Goal: Task Accomplishment & Management: Use online tool/utility

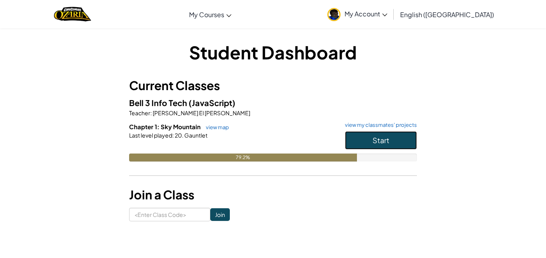
click at [379, 137] on span "Start" at bounding box center [380, 140] width 17 height 9
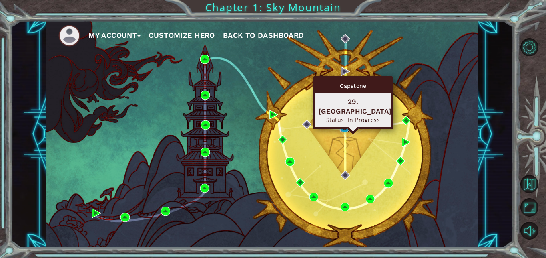
click at [344, 129] on img at bounding box center [344, 128] width 9 height 9
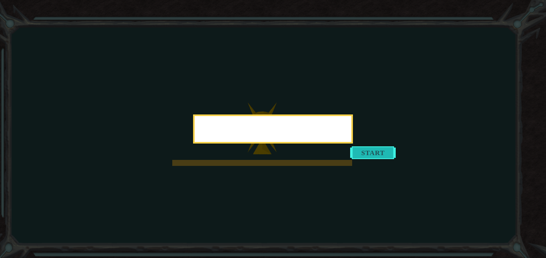
click at [358, 159] on button "Start" at bounding box center [373, 153] width 46 height 13
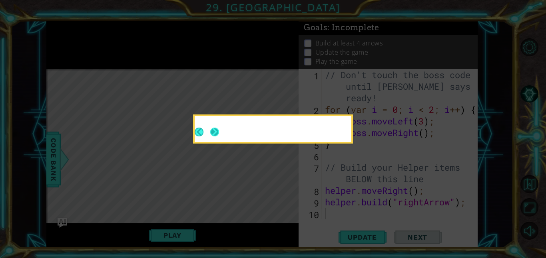
click at [215, 133] on button "Next" at bounding box center [215, 132] width 14 height 14
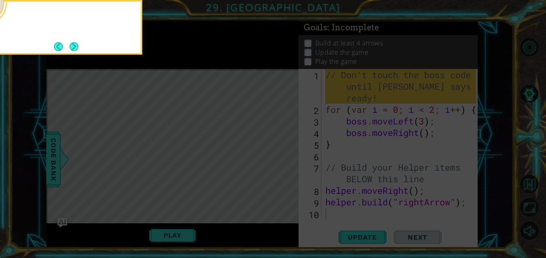
click at [74, 42] on button "Next" at bounding box center [74, 46] width 11 height 11
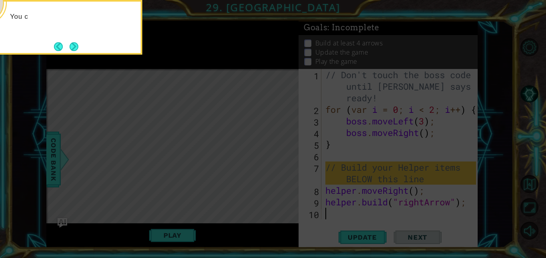
click at [74, 42] on button "Next" at bounding box center [74, 46] width 12 height 12
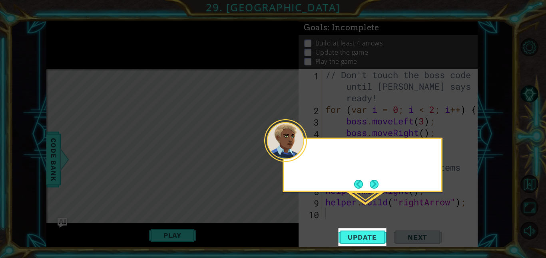
click at [74, 42] on icon at bounding box center [273, 129] width 546 height 258
click at [367, 243] on button "Update" at bounding box center [362, 238] width 48 height 18
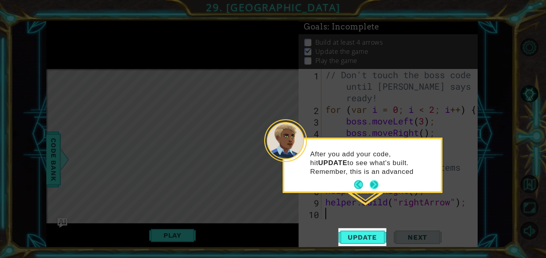
click at [373, 185] on button "Next" at bounding box center [374, 185] width 12 height 12
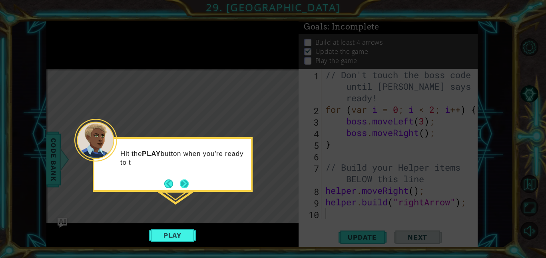
click at [178, 188] on button "Next" at bounding box center [184, 184] width 14 height 14
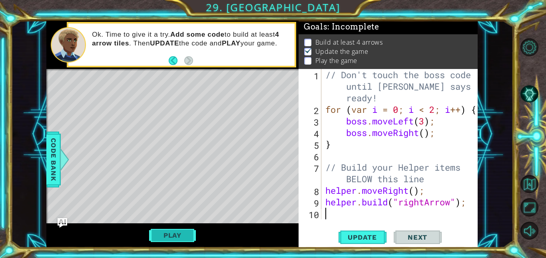
click at [163, 236] on button "Play" at bounding box center [172, 235] width 47 height 15
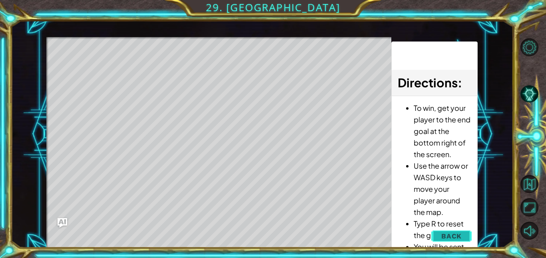
click at [453, 240] on span "Back" at bounding box center [451, 237] width 20 height 8
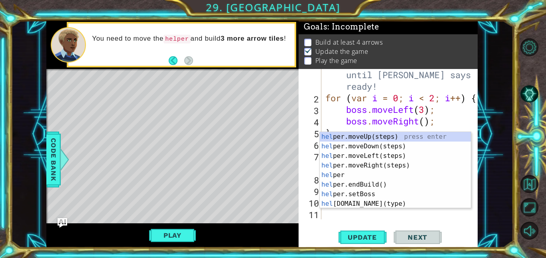
scroll to position [12, 0]
click at [364, 203] on div "hel per.moveUp(steps) press enter hel per.moveDown(steps) press enter hel per.m…" at bounding box center [395, 180] width 151 height 96
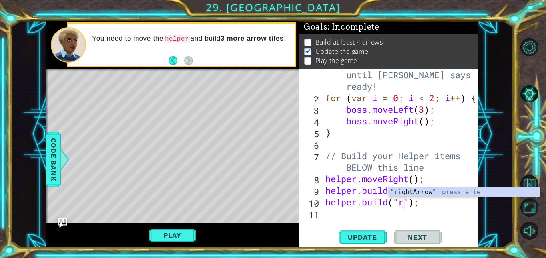
scroll to position [0, 4]
click at [442, 191] on div ""r ightArrow" press enter" at bounding box center [463, 202] width 151 height 29
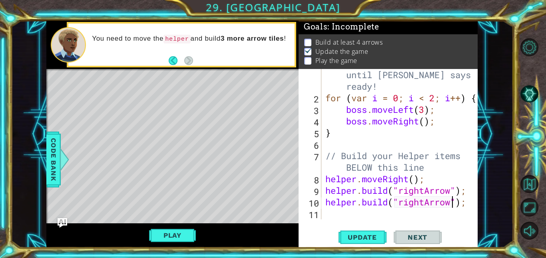
type textarea "[DOMAIN_NAME]("rightArrow");"
click at [429, 235] on span "Next" at bounding box center [417, 238] width 36 height 8
click at [372, 236] on span "Update" at bounding box center [362, 238] width 45 height 8
click at [431, 234] on span "Next" at bounding box center [417, 238] width 36 height 8
click at [357, 217] on div "// Don't touch the boss code until [PERSON_NAME] says you're ready! for ( var i…" at bounding box center [402, 156] width 156 height 197
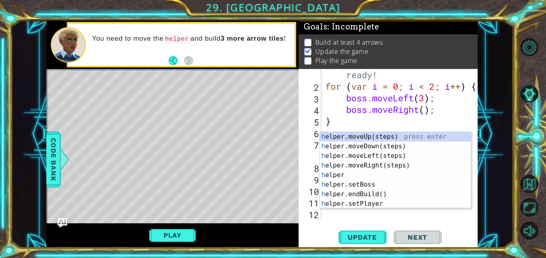
scroll to position [23, 0]
click at [379, 205] on div "h elper.moveUp(steps) press enter h elper.moveDown(steps) press enter h elper.m…" at bounding box center [395, 180] width 151 height 96
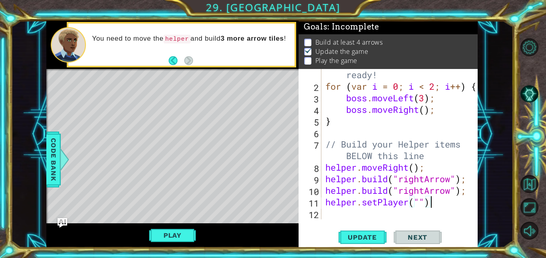
type textarea "h"
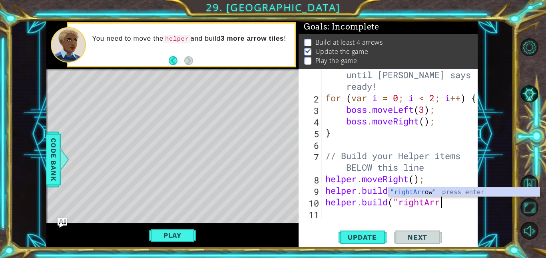
scroll to position [12, 0]
click at [442, 189] on div ""rightArr ow" press enter" at bounding box center [463, 202] width 151 height 29
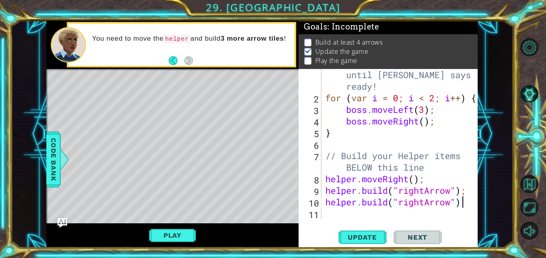
scroll to position [0, 6]
type textarea "[DOMAIN_NAME]("rightArrow");"
click at [502, 219] on div "1 ההההההההההההההההההההההההההההההההההההההההההההההההההההההההההההההההההההההההההההה…" at bounding box center [262, 134] width 502 height 227
click at [392, 215] on div "// Don't touch the boss code until [PERSON_NAME] says you're ready! for ( var i…" at bounding box center [402, 156] width 156 height 197
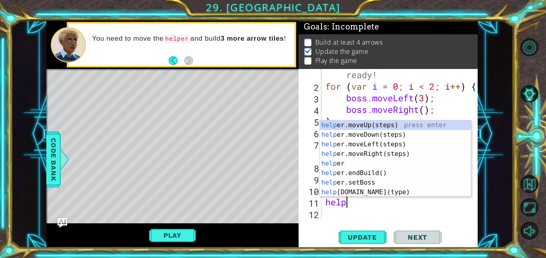
scroll to position [0, 1]
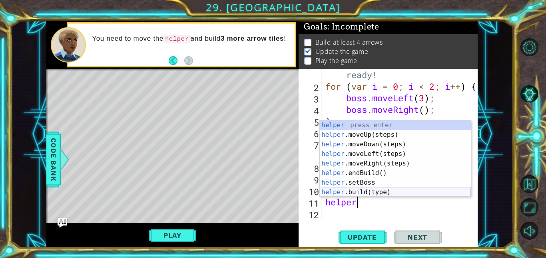
click at [389, 191] on div "helper press enter helper .moveUp(steps) press enter helper .moveDown(steps) pr…" at bounding box center [395, 169] width 151 height 96
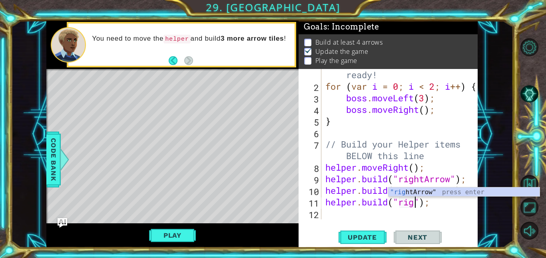
scroll to position [0, 4]
click at [413, 191] on div ""righ [PERSON_NAME]" press enter" at bounding box center [463, 202] width 151 height 29
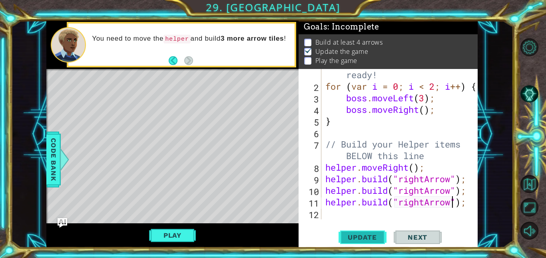
type textarea "[DOMAIN_NAME]("rightArrow");"
click at [380, 235] on span "Update" at bounding box center [362, 238] width 45 height 8
click at [193, 234] on button "Play" at bounding box center [172, 235] width 47 height 15
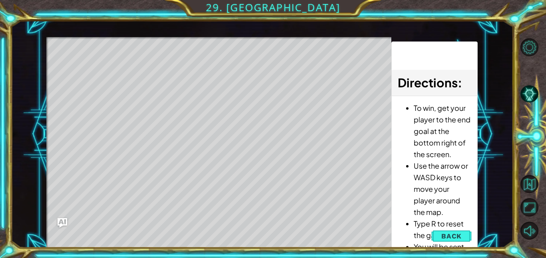
click at [93, 61] on div "Level Map" at bounding box center [230, 154] width 369 height 235
click at [132, 62] on div "Level Map" at bounding box center [230, 154] width 369 height 235
click at [150, 216] on div "Level Map" at bounding box center [230, 154] width 369 height 235
click at [451, 233] on span "Back" at bounding box center [451, 237] width 20 height 8
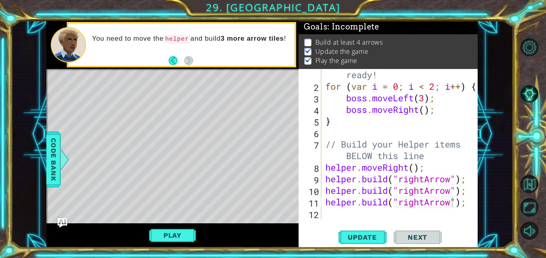
click at [344, 216] on div "// Don't touch the boss code until [PERSON_NAME] says you're ready! for ( var i…" at bounding box center [402, 144] width 156 height 197
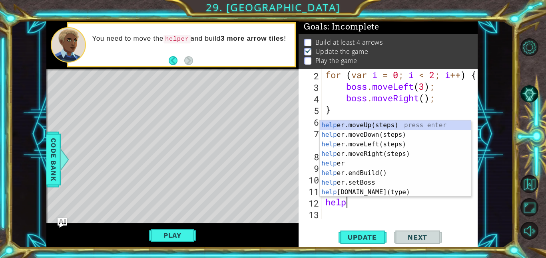
scroll to position [0, 0]
click at [370, 194] on div "help er.moveUp(steps) press enter help er.moveDown(steps) press enter help er.m…" at bounding box center [395, 169] width 151 height 96
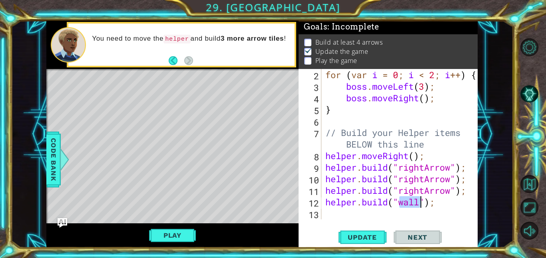
scroll to position [0, 4]
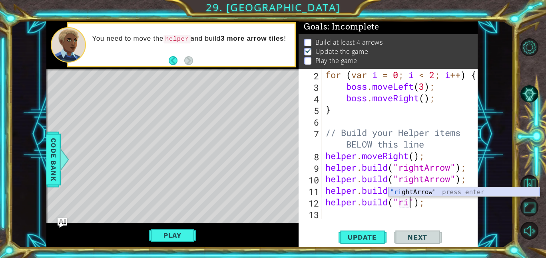
click at [428, 193] on div ""ri ghtArrow" press enter" at bounding box center [463, 202] width 151 height 29
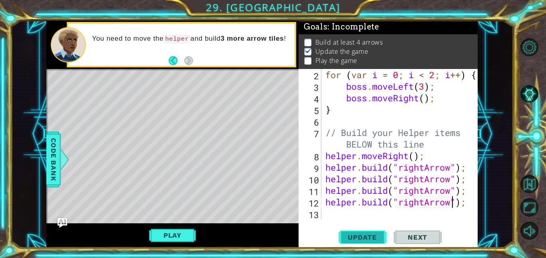
type textarea "[DOMAIN_NAME]("rightArrow");"
click at [366, 238] on span "Update" at bounding box center [362, 238] width 45 height 8
click at [185, 234] on button "Play" at bounding box center [172, 235] width 47 height 15
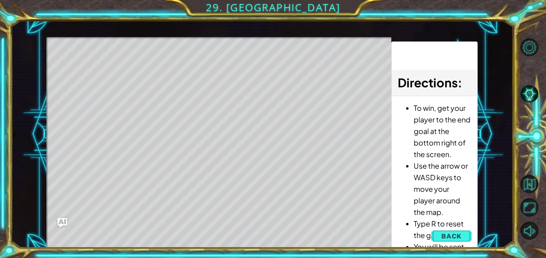
click at [372, 213] on div "Level Map" at bounding box center [230, 154] width 369 height 235
click at [469, 238] on button "Back" at bounding box center [451, 237] width 40 height 16
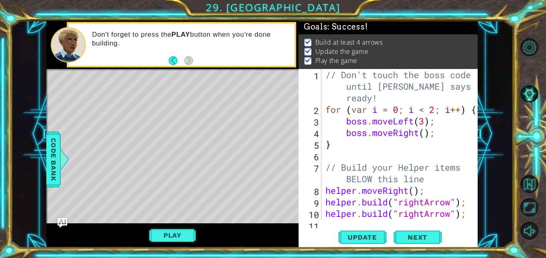
scroll to position [0, 0]
click at [422, 238] on span "Next" at bounding box center [417, 237] width 36 height 8
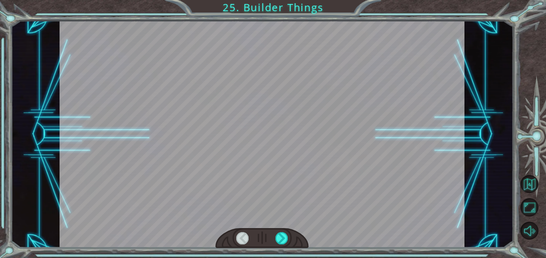
click at [284, 238] on div at bounding box center [281, 239] width 13 height 12
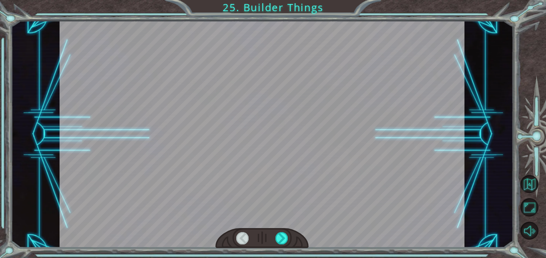
click at [284, 238] on div at bounding box center [281, 239] width 13 height 12
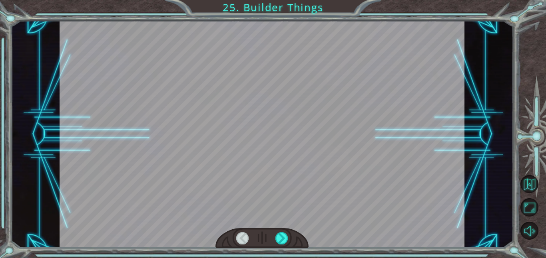
click at [284, 238] on div at bounding box center [281, 239] width 13 height 12
click at [291, 250] on div "Temporary Text G o o d j o b ! N o w h o l d o n a s e c o n d … T h e r e . T …" at bounding box center [273, 129] width 546 height 258
click at [280, 235] on div at bounding box center [281, 239] width 13 height 12
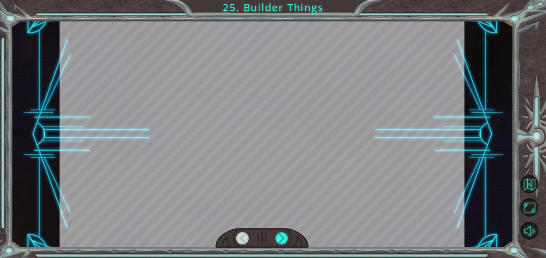
click at [280, 235] on div at bounding box center [281, 239] width 13 height 12
click at [366, 195] on div at bounding box center [262, 134] width 405 height 227
click at [282, 237] on div at bounding box center [281, 239] width 13 height 12
click at [179, 45] on div at bounding box center [262, 134] width 405 height 227
click at [277, 171] on div at bounding box center [262, 134] width 405 height 227
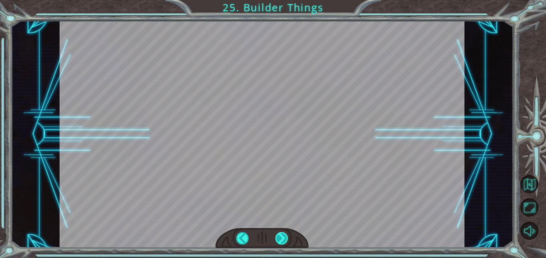
click at [283, 237] on div at bounding box center [281, 239] width 13 height 12
click at [280, 237] on div at bounding box center [281, 239] width 13 height 12
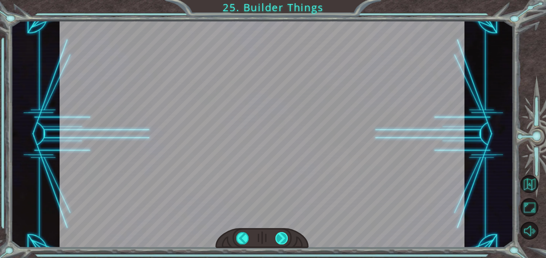
click at [280, 237] on div at bounding box center [281, 239] width 13 height 12
click at [240, 238] on div at bounding box center [242, 239] width 13 height 12
click at [281, 239] on div at bounding box center [281, 239] width 13 height 12
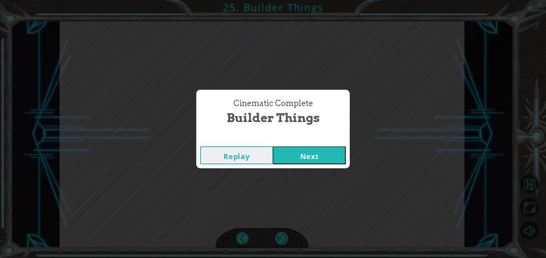
click at [281, 239] on div "Cinematic Complete Builder Things Replay Next" at bounding box center [273, 129] width 546 height 258
click at [311, 157] on button "Next" at bounding box center [309, 156] width 73 height 18
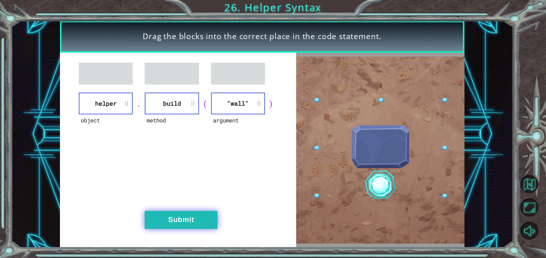
click at [209, 219] on button "Submit" at bounding box center [181, 220] width 73 height 18
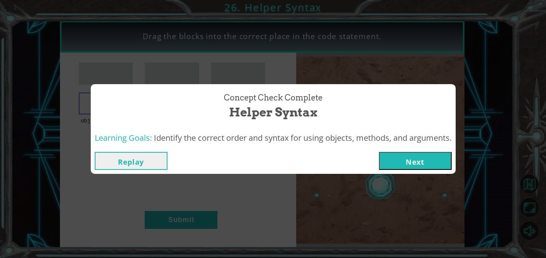
click at [417, 168] on button "Next" at bounding box center [415, 161] width 73 height 18
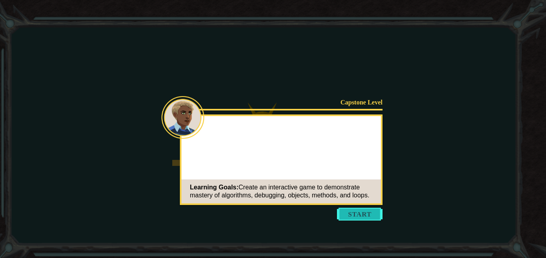
click at [361, 216] on button "Start" at bounding box center [360, 214] width 46 height 13
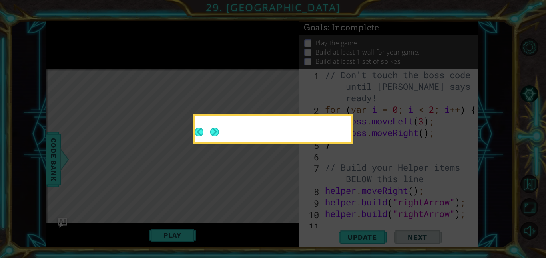
click at [211, 137] on button "Next" at bounding box center [214, 132] width 13 height 13
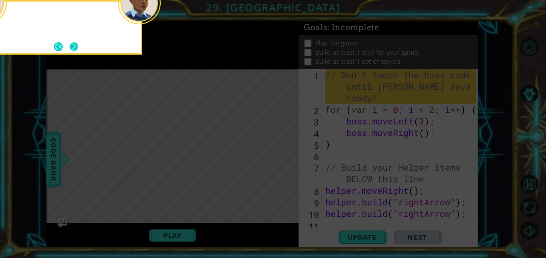
click at [74, 50] on button "Next" at bounding box center [74, 46] width 11 height 11
click at [74, 50] on icon at bounding box center [273, 38] width 546 height 439
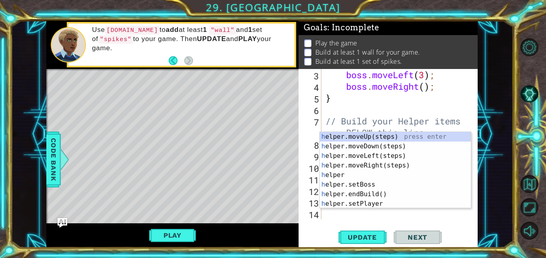
scroll to position [46, 0]
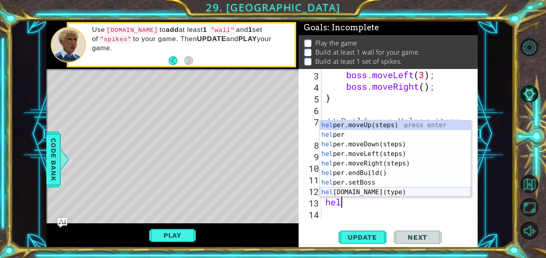
click at [347, 193] on div "hel per.moveUp(steps) press enter hel per press enter hel per.moveDown(steps) p…" at bounding box center [395, 169] width 151 height 96
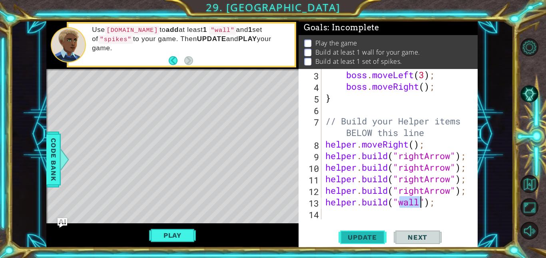
type textarea "[DOMAIN_NAME]("wall");"
click at [378, 236] on span "Update" at bounding box center [362, 238] width 45 height 8
click at [333, 217] on div "boss . moveLeft ( 3 ) ; boss . moveRight ( ) ; } // Build your Helper items BEL…" at bounding box center [402, 156] width 156 height 174
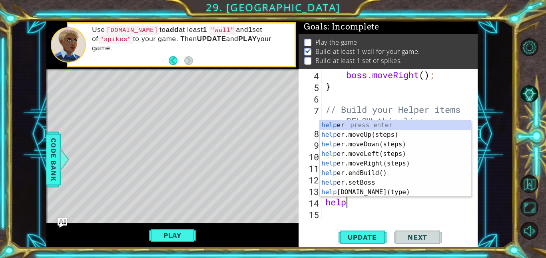
scroll to position [0, 0]
click at [392, 192] on div "help er press enter help er.moveUp(steps) press enter help er.moveDown(steps) p…" at bounding box center [395, 169] width 151 height 96
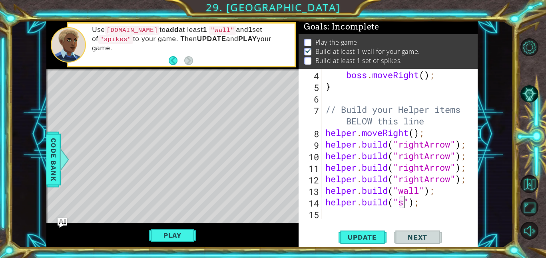
scroll to position [0, 4]
type textarea "[DOMAIN_NAME]("spikes");"
click at [381, 236] on span "Update" at bounding box center [362, 238] width 45 height 8
click at [185, 231] on button "Play" at bounding box center [172, 235] width 47 height 15
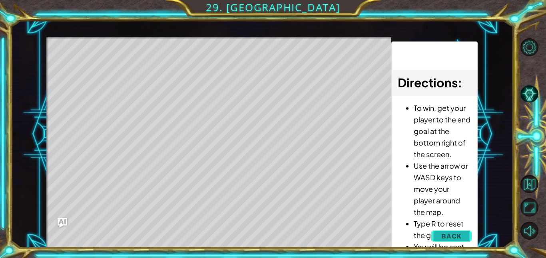
click at [458, 233] on span "Back" at bounding box center [451, 237] width 20 height 8
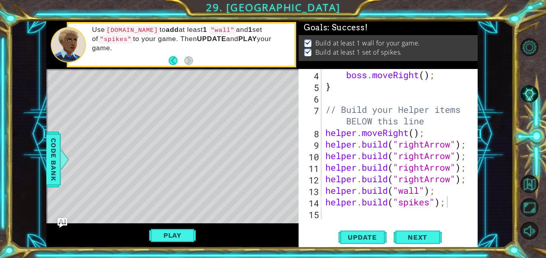
scroll to position [0, 0]
click at [435, 240] on button "Next" at bounding box center [417, 238] width 48 height 18
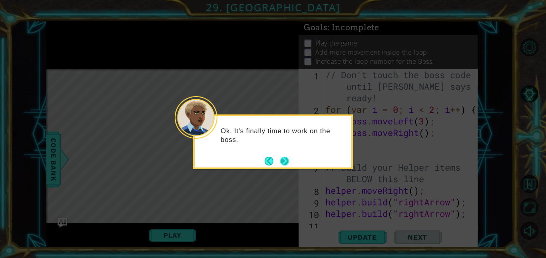
click at [281, 160] on button "Next" at bounding box center [284, 161] width 15 height 15
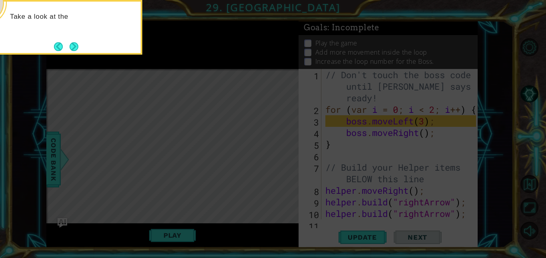
click at [281, 160] on icon at bounding box center [273, 38] width 546 height 439
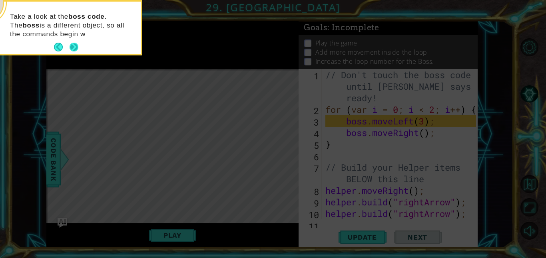
click at [76, 44] on button "Next" at bounding box center [74, 47] width 12 height 12
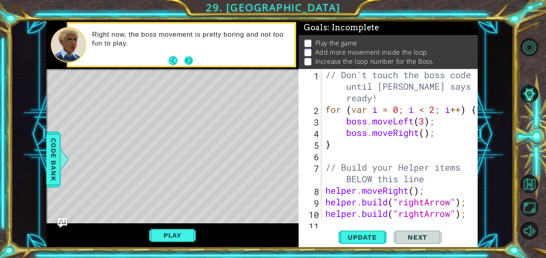
click at [190, 63] on button "Next" at bounding box center [188, 61] width 14 height 14
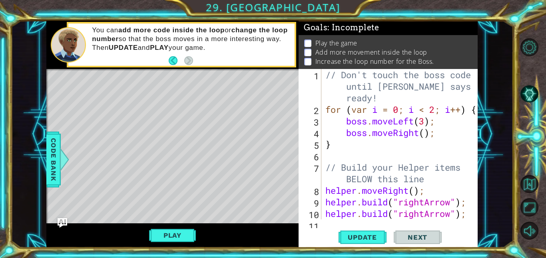
click at [332, 146] on div "// Don't touch the boss code until [PERSON_NAME] says you're ready! for ( var i…" at bounding box center [402, 167] width 156 height 197
type textarea "}"
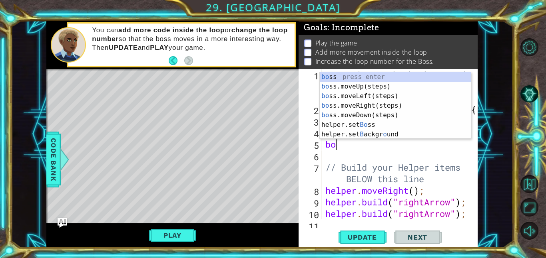
type textarea "bos"
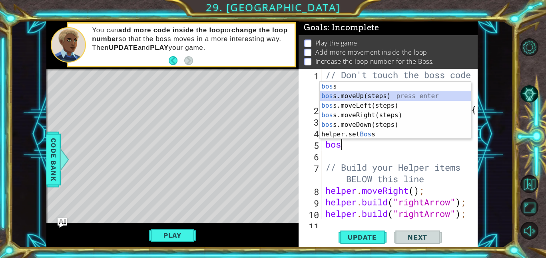
click at [386, 99] on div "bos s press enter bos s.moveUp(steps) press enter bos s.moveLeft(steps) press e…" at bounding box center [395, 120] width 151 height 77
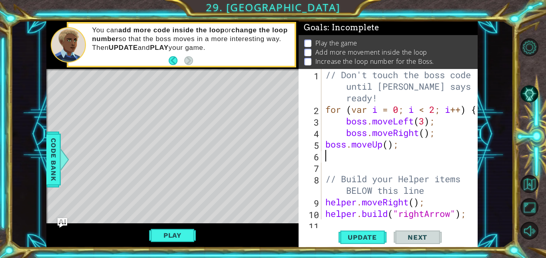
click at [388, 145] on div "// Don't touch the boss code until [PERSON_NAME] says you're ready! for ( var i…" at bounding box center [402, 167] width 156 height 197
click at [362, 237] on span "Update" at bounding box center [362, 238] width 45 height 8
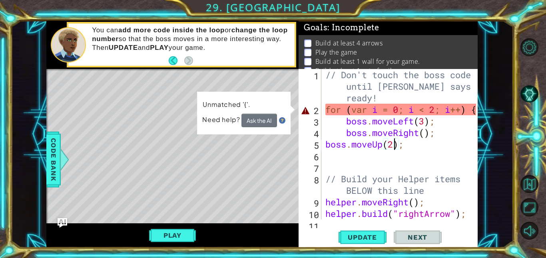
click at [454, 140] on div "// Don't touch the boss code until [PERSON_NAME] says you're ready! for ( var i…" at bounding box center [402, 167] width 156 height 197
click at [469, 111] on div at bounding box center [472, 179] width 8 height 220
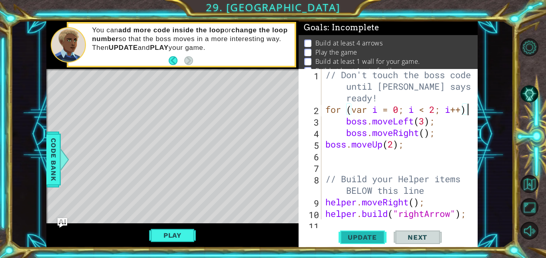
click at [370, 240] on span "Update" at bounding box center [362, 238] width 45 height 8
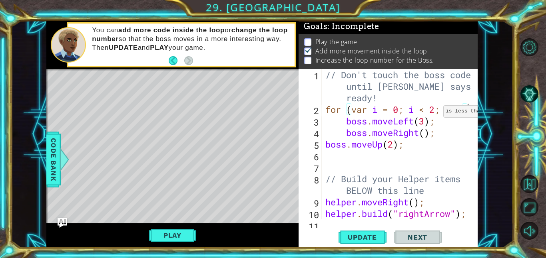
click at [435, 113] on div "// Don't touch the boss code until [PERSON_NAME] says you're ready! for ( var i…" at bounding box center [402, 167] width 156 height 197
type textarea "for (var i = 0; i < 3; i++)"
click at [360, 240] on span "Update" at bounding box center [362, 238] width 45 height 8
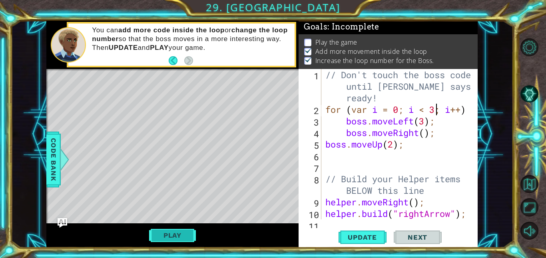
click at [179, 235] on button "Play" at bounding box center [172, 235] width 47 height 15
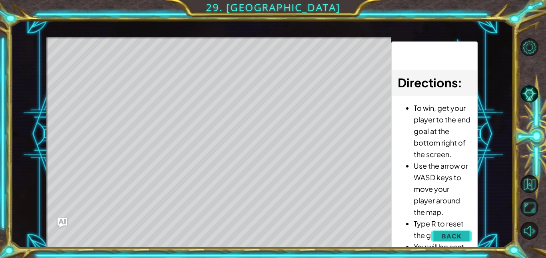
click at [452, 238] on span "Back" at bounding box center [451, 237] width 20 height 8
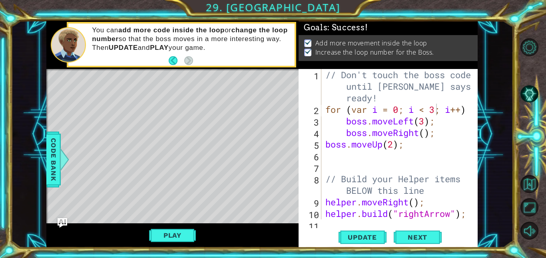
scroll to position [0, 0]
click at [409, 236] on span "Next" at bounding box center [417, 239] width 36 height 8
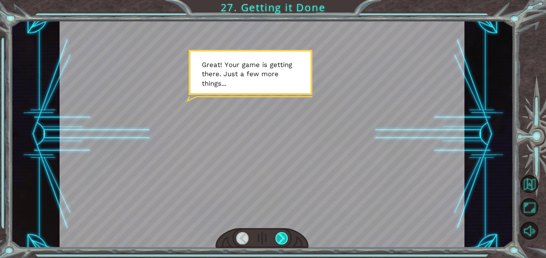
click at [277, 235] on div at bounding box center [281, 239] width 13 height 12
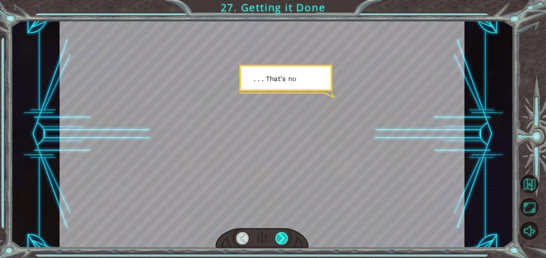
click at [277, 235] on div at bounding box center [281, 239] width 13 height 12
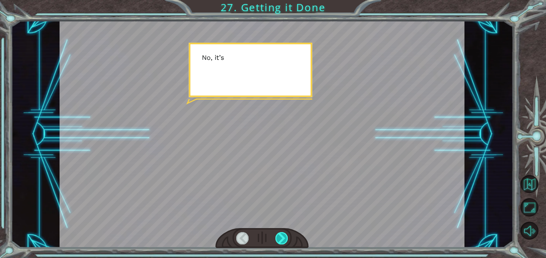
click at [277, 235] on div at bounding box center [281, 239] width 13 height 12
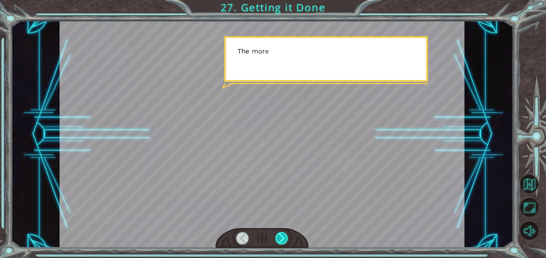
click at [277, 235] on div at bounding box center [281, 239] width 13 height 12
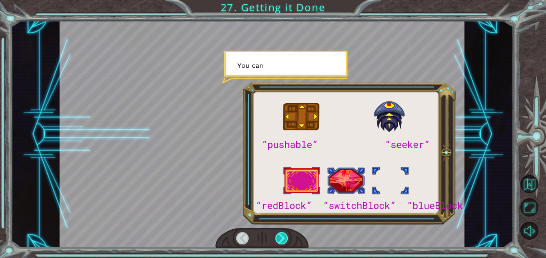
click at [277, 235] on div at bounding box center [281, 239] width 13 height 12
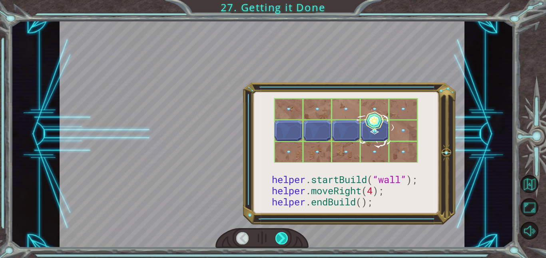
click at [277, 235] on div at bounding box center [281, 239] width 13 height 12
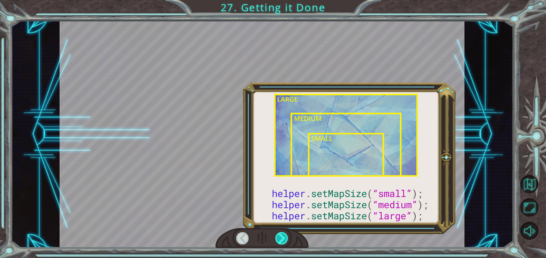
click at [277, 235] on div at bounding box center [281, 239] width 13 height 12
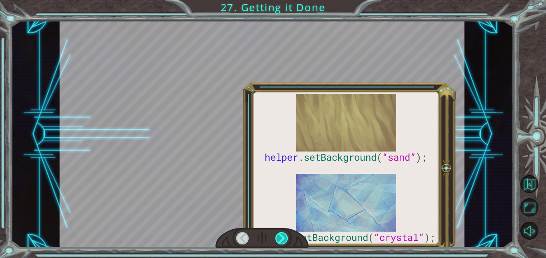
click at [277, 235] on div at bounding box center [281, 239] width 13 height 12
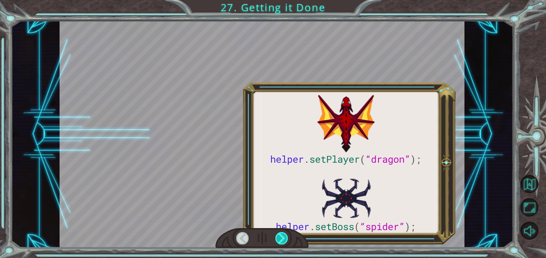
click at [277, 235] on div at bounding box center [281, 239] width 13 height 12
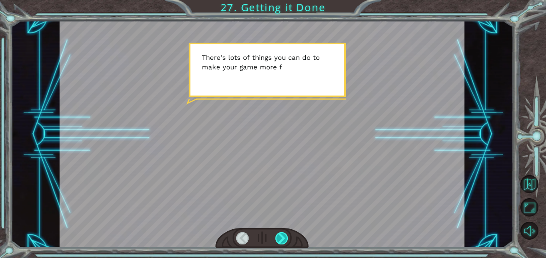
click at [277, 235] on div at bounding box center [281, 239] width 13 height 12
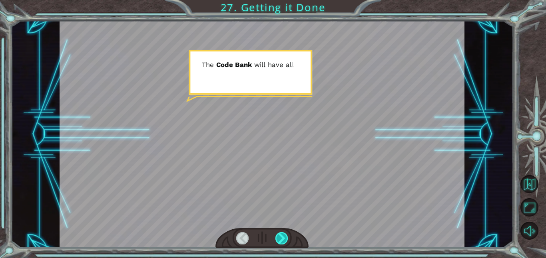
click at [277, 235] on div at bounding box center [281, 239] width 13 height 12
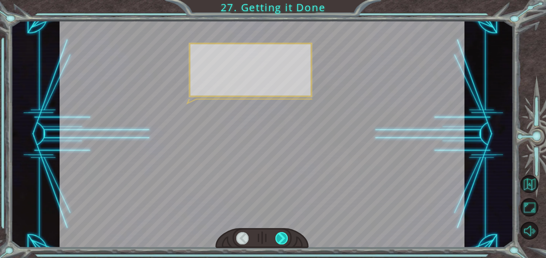
click at [277, 235] on div at bounding box center [281, 239] width 13 height 12
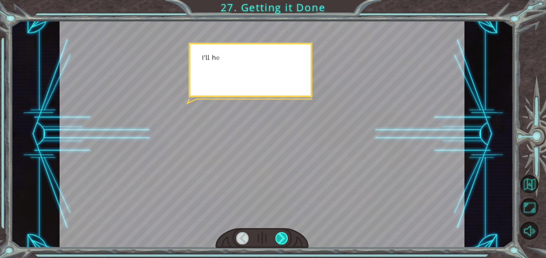
click at [277, 235] on div at bounding box center [281, 239] width 13 height 12
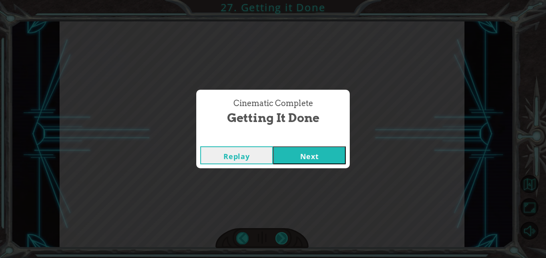
click at [277, 235] on div "Cinematic Complete Getting it Done Replay Next" at bounding box center [273, 129] width 546 height 258
click at [304, 157] on button "Next" at bounding box center [309, 156] width 73 height 18
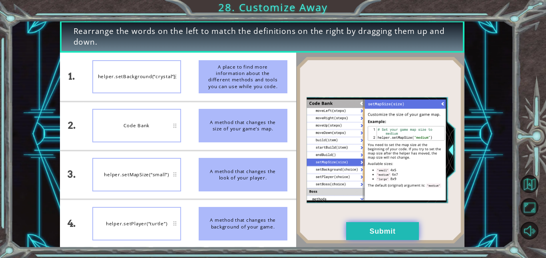
click at [381, 232] on button "Submit" at bounding box center [382, 232] width 73 height 18
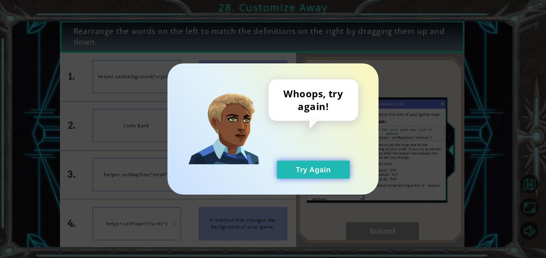
click at [311, 170] on button "Try Again" at bounding box center [313, 170] width 73 height 18
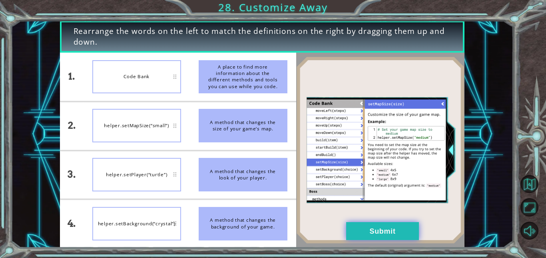
click at [370, 228] on button "Submit" at bounding box center [382, 232] width 73 height 18
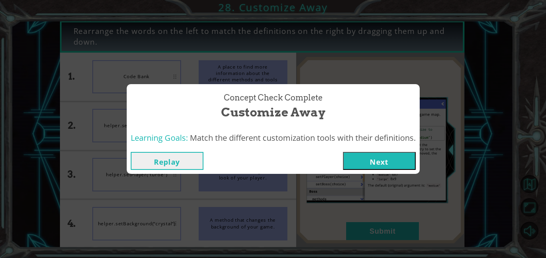
click at [358, 173] on div "Replay Next" at bounding box center [273, 161] width 293 height 26
click at [362, 167] on button "Next" at bounding box center [379, 161] width 73 height 18
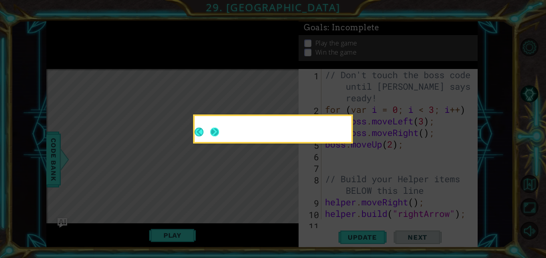
click at [209, 129] on button "Next" at bounding box center [214, 132] width 13 height 13
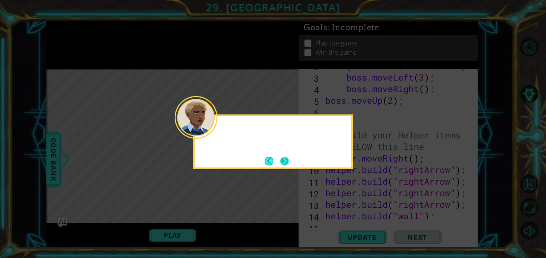
click at [288, 157] on button "Next" at bounding box center [285, 162] width 10 height 10
click at [288, 157] on icon at bounding box center [273, 129] width 546 height 258
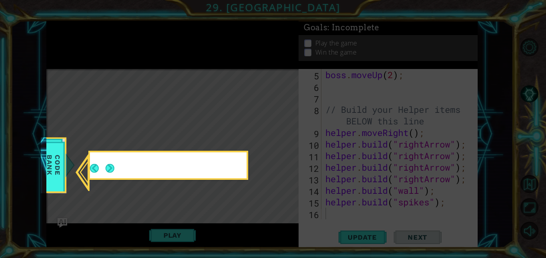
scroll to position [70, 0]
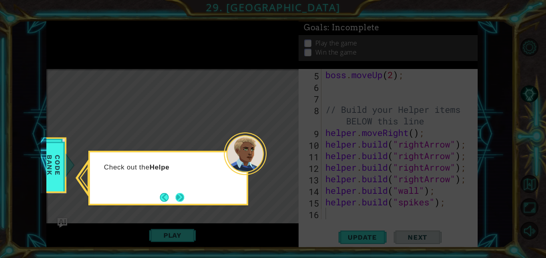
click at [184, 195] on button "Next" at bounding box center [179, 197] width 9 height 9
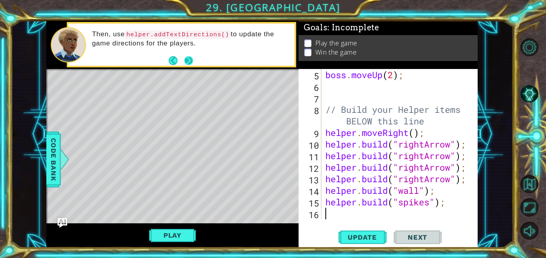
click at [185, 64] on button "Next" at bounding box center [188, 60] width 11 height 11
click at [189, 59] on button "Next" at bounding box center [188, 60] width 15 height 15
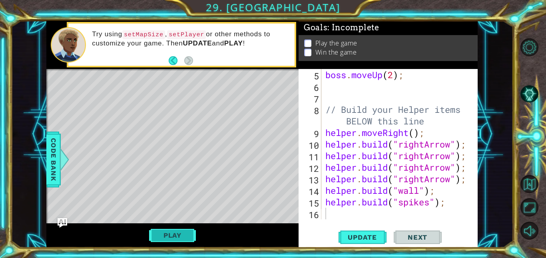
click at [161, 235] on button "Play" at bounding box center [172, 235] width 47 height 15
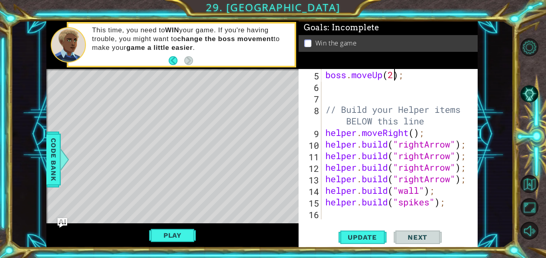
click at [392, 80] on div "boss . moveUp ( 2 ) ; // Build your Helper items BELOW this line helper . moveR…" at bounding box center [402, 156] width 156 height 174
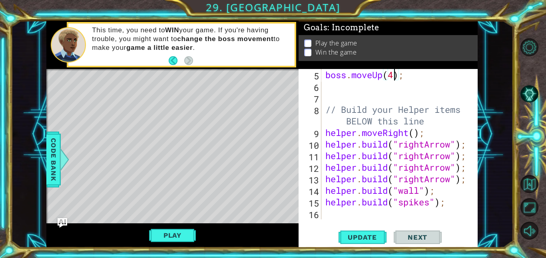
scroll to position [0, 3]
type textarea "boss.moveUp(4);"
click at [359, 237] on span "Update" at bounding box center [362, 238] width 45 height 8
click at [350, 215] on div "boss . moveUp ( 4 ) ; // Build your Helper items BELOW this line helper . moveR…" at bounding box center [402, 156] width 156 height 174
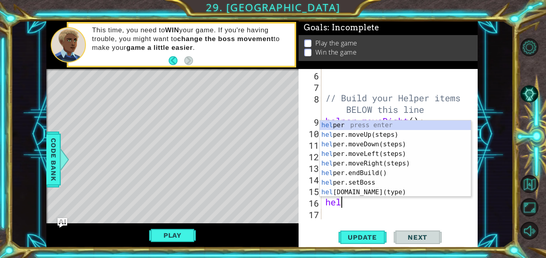
scroll to position [0, 0]
type textarea "h"
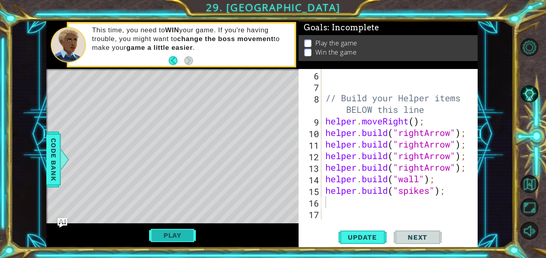
click at [174, 231] on button "Play" at bounding box center [172, 235] width 47 height 15
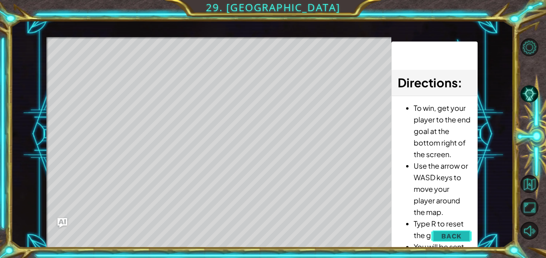
click at [452, 233] on span "Back" at bounding box center [451, 237] width 20 height 8
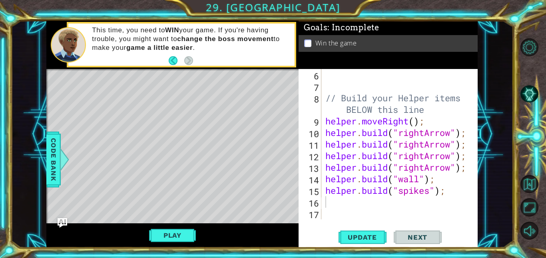
click at [330, 199] on div "// Build your Helper items BELOW this line helper . moveRight ( ) ; helper . bu…" at bounding box center [402, 156] width 156 height 174
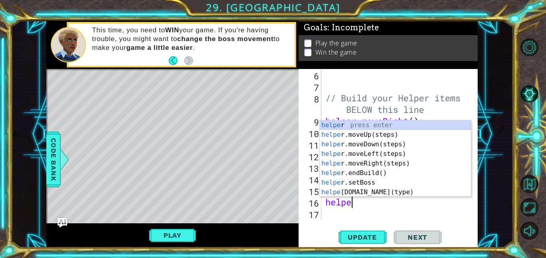
scroll to position [0, 1]
click at [389, 185] on div "helper press enter helper .moveUp(steps) press enter helper .moveDown(steps) pr…" at bounding box center [395, 169] width 151 height 96
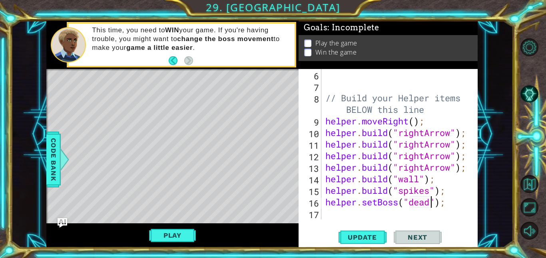
scroll to position [0, 5]
click at [379, 237] on span "Update" at bounding box center [362, 238] width 45 height 8
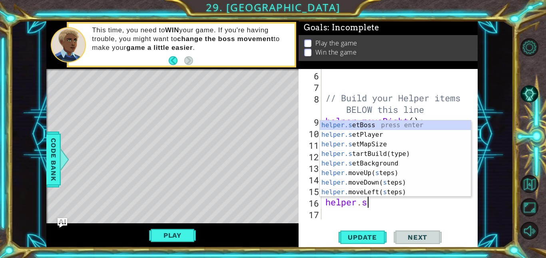
scroll to position [0, 1]
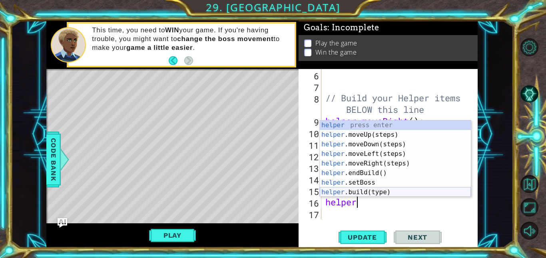
click at [373, 190] on div "helper press enter helper .moveUp(steps) press enter helper .moveDown(steps) pr…" at bounding box center [395, 169] width 151 height 96
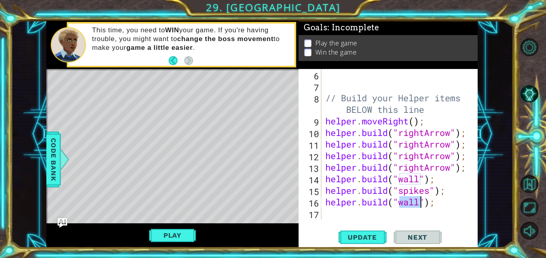
scroll to position [0, 4]
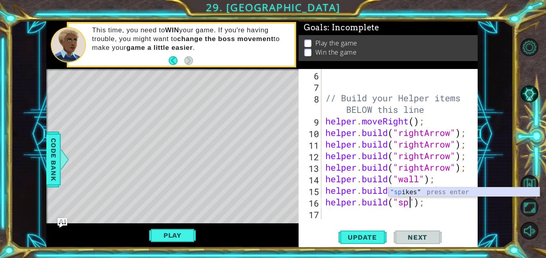
click at [423, 194] on div ""sp ikes" press enter" at bounding box center [463, 202] width 151 height 29
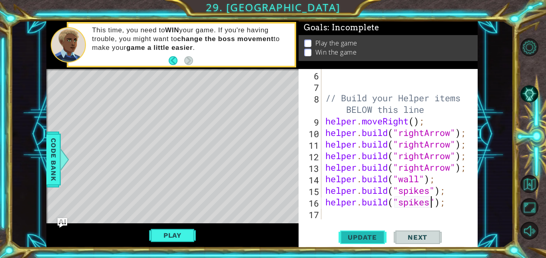
type textarea "[DOMAIN_NAME]("spikes");"
click at [366, 237] on span "Update" at bounding box center [362, 238] width 45 height 8
click at [181, 229] on button "Play" at bounding box center [172, 235] width 47 height 15
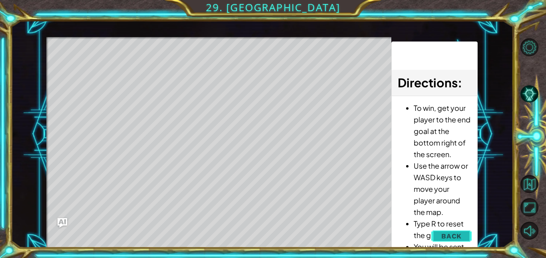
click at [457, 235] on span "Back" at bounding box center [451, 237] width 20 height 8
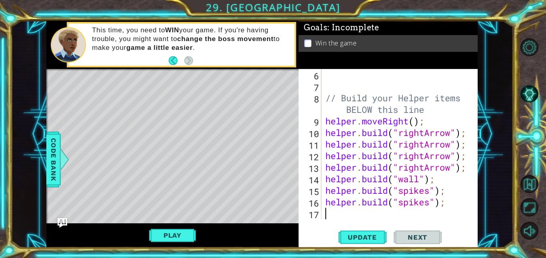
click at [365, 215] on div "// Build your Helper items BELOW this line helper . moveRight ( ) ; helper . bu…" at bounding box center [402, 156] width 156 height 174
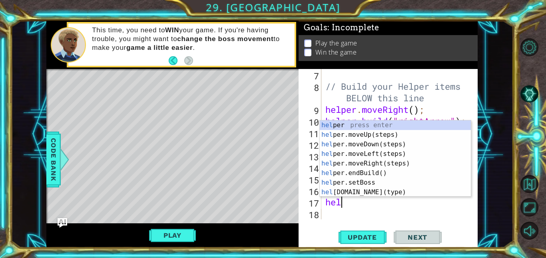
scroll to position [0, 0]
type textarea "h"
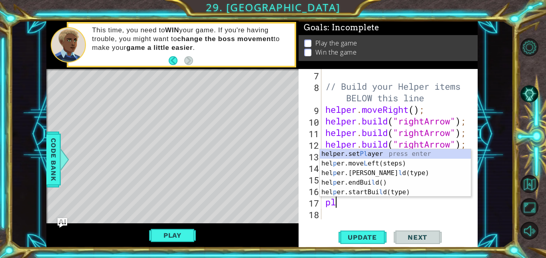
type textarea "p"
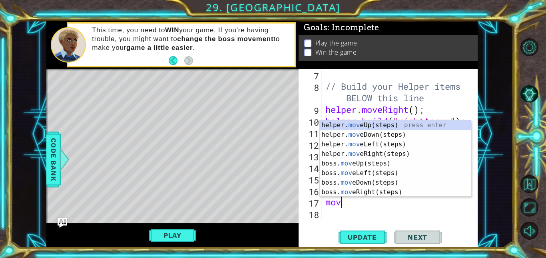
type textarea "movr"
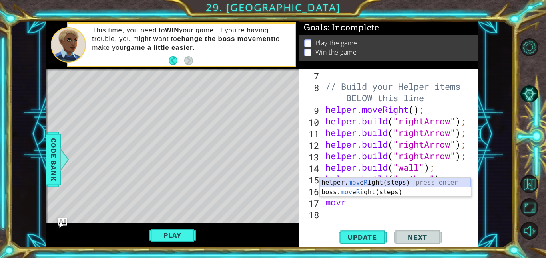
click at [409, 185] on div "helper. mov e R ight(steps) press enter boss. mov e R ight(steps) press enter" at bounding box center [395, 197] width 151 height 38
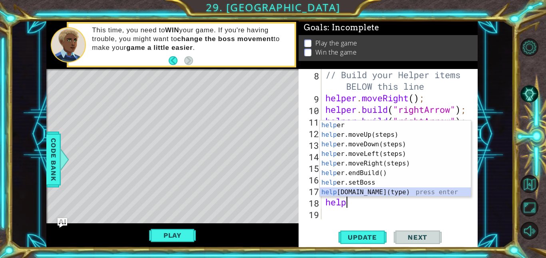
click at [381, 193] on div "help er press enter help er.moveUp(steps) press enter help er.moveDown(steps) p…" at bounding box center [395, 169] width 151 height 96
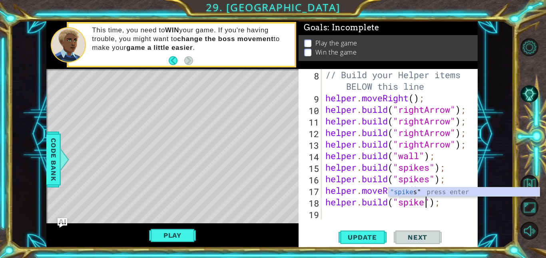
scroll to position [0, 5]
type textarea "[DOMAIN_NAME]("spikes");"
click at [380, 235] on span "Update" at bounding box center [362, 238] width 45 height 8
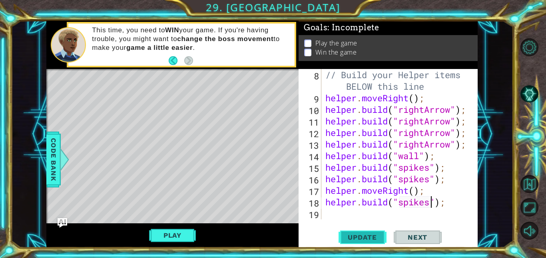
click at [373, 241] on span "Update" at bounding box center [362, 238] width 45 height 8
click at [181, 244] on div "Play" at bounding box center [172, 236] width 252 height 24
click at [184, 233] on button "Play" at bounding box center [172, 235] width 47 height 15
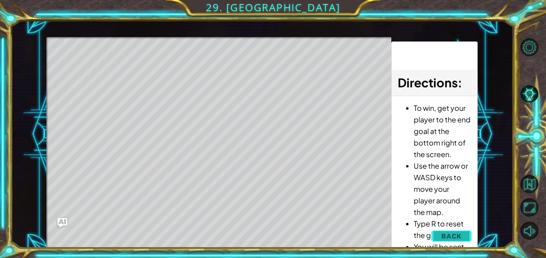
click at [452, 238] on span "Back" at bounding box center [451, 237] width 20 height 8
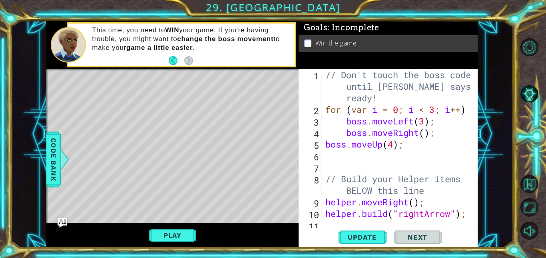
scroll to position [0, 0]
click at [356, 155] on div "// Don't touch the boss code until [PERSON_NAME] says you're ready! for ( var i…" at bounding box center [402, 167] width 156 height 197
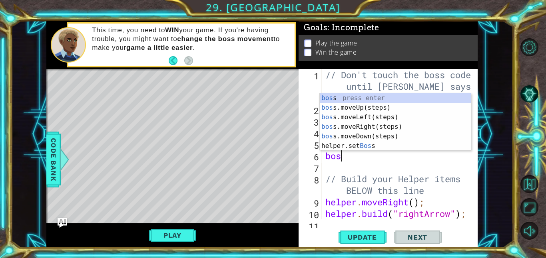
type textarea "boss"
click at [374, 120] on div "boss press enter boss .moveUp(steps) press enter boss .moveLeft(steps) press en…" at bounding box center [395, 131] width 151 height 77
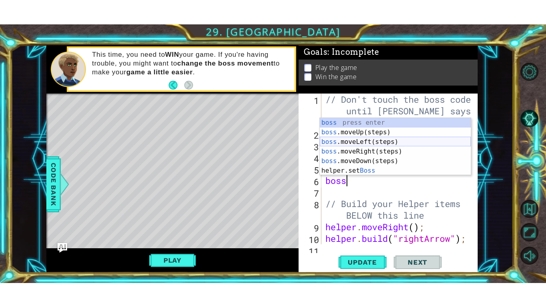
scroll to position [0, 0]
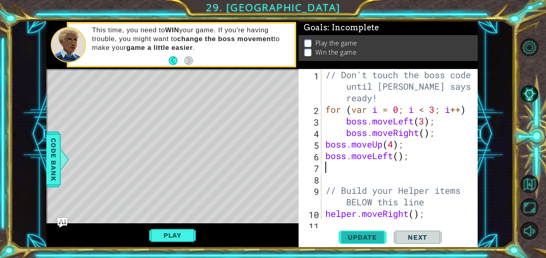
click at [366, 237] on span "Update" at bounding box center [362, 238] width 45 height 8
click at [179, 239] on button "Play" at bounding box center [172, 235] width 47 height 15
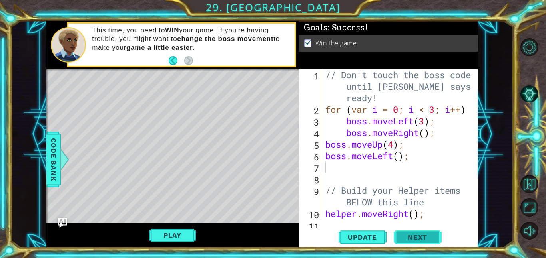
click at [415, 237] on span "Next" at bounding box center [417, 238] width 36 height 8
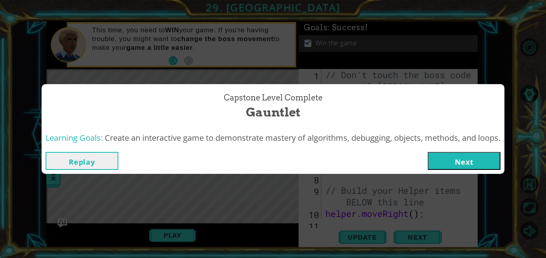
click at [448, 166] on button "Next" at bounding box center [463, 161] width 73 height 18
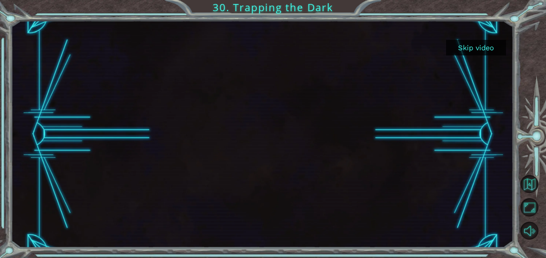
click at [498, 51] on button "Skip video" at bounding box center [476, 48] width 60 height 16
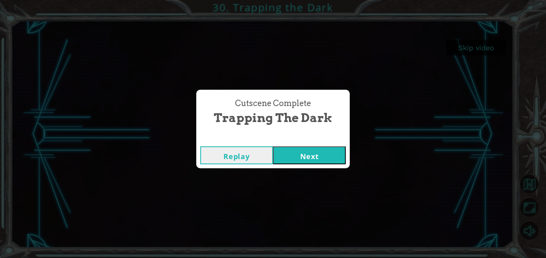
click at [316, 159] on button "Next" at bounding box center [309, 156] width 73 height 18
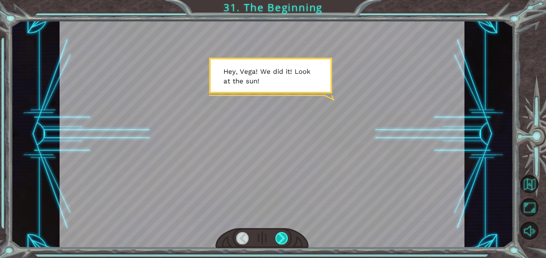
click at [280, 238] on div at bounding box center [281, 239] width 13 height 12
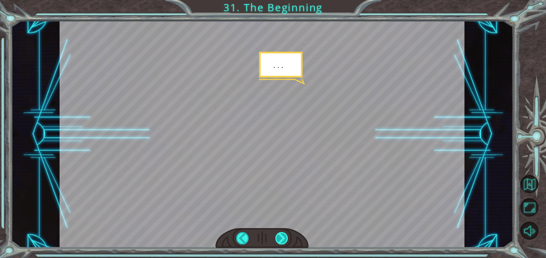
click at [280, 238] on div at bounding box center [281, 239] width 13 height 12
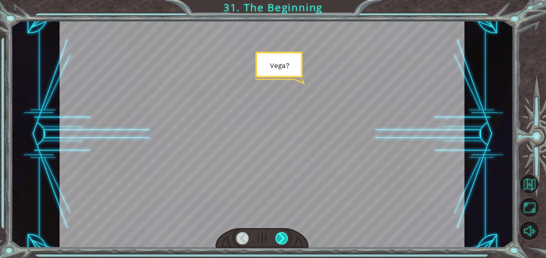
click at [280, 238] on div at bounding box center [281, 239] width 13 height 12
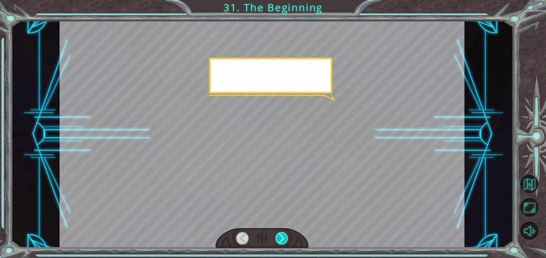
click at [280, 238] on div at bounding box center [281, 239] width 13 height 12
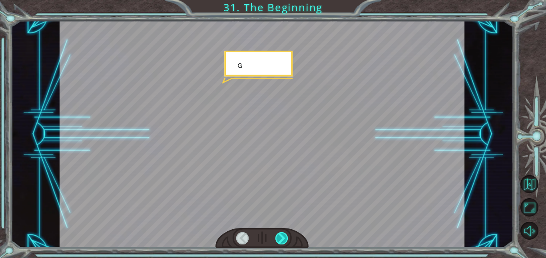
click at [280, 238] on div at bounding box center [281, 239] width 13 height 12
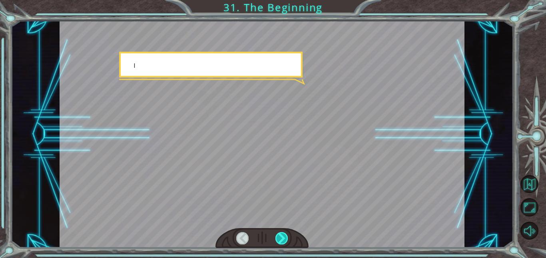
click at [280, 238] on div at bounding box center [281, 239] width 13 height 12
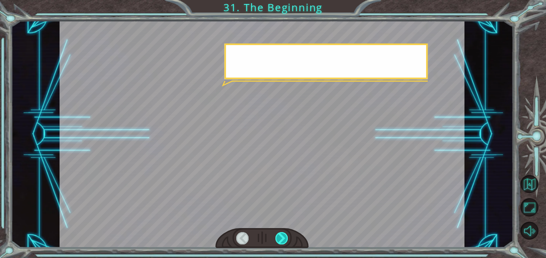
click at [280, 238] on div at bounding box center [281, 239] width 13 height 12
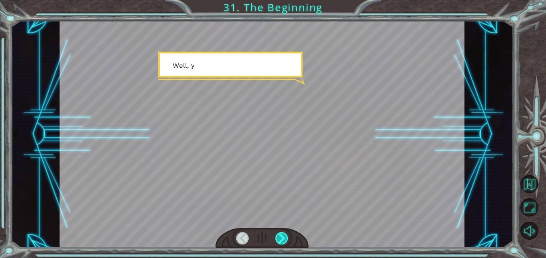
click at [280, 238] on div at bounding box center [281, 239] width 13 height 12
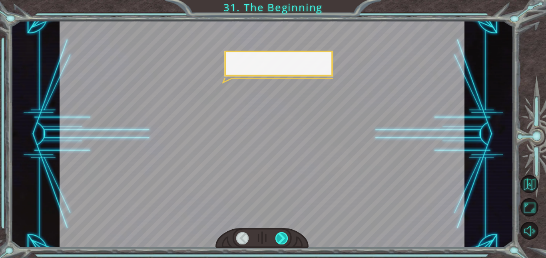
click at [280, 238] on div at bounding box center [281, 239] width 13 height 12
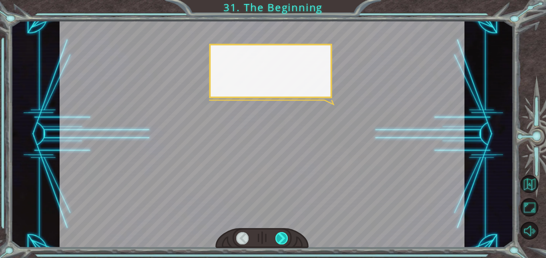
click at [280, 238] on div at bounding box center [281, 239] width 13 height 12
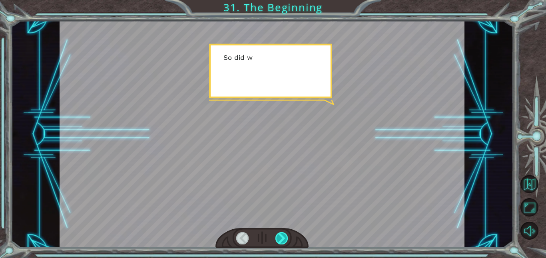
click at [280, 238] on div at bounding box center [281, 239] width 13 height 12
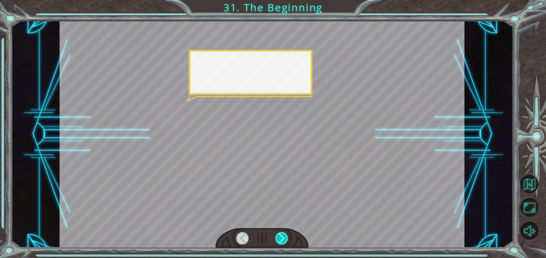
click at [280, 238] on div at bounding box center [281, 239] width 13 height 12
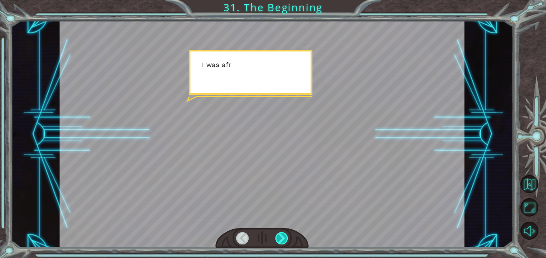
click at [280, 238] on div at bounding box center [281, 239] width 13 height 12
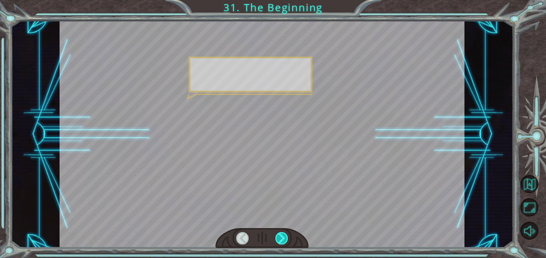
click at [280, 238] on div at bounding box center [281, 239] width 13 height 12
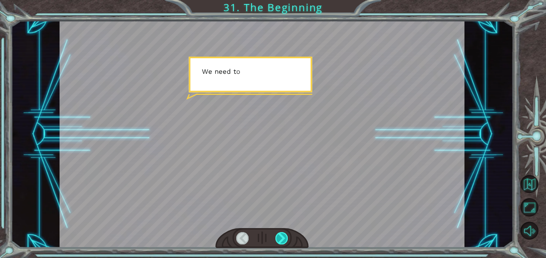
click at [280, 238] on div at bounding box center [281, 239] width 13 height 12
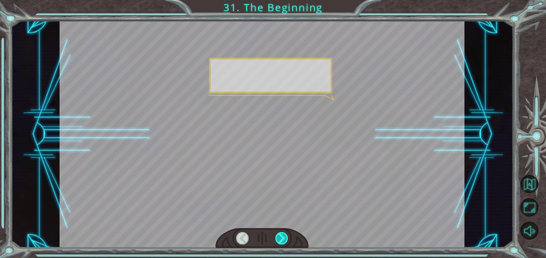
click at [280, 238] on div at bounding box center [281, 239] width 13 height 12
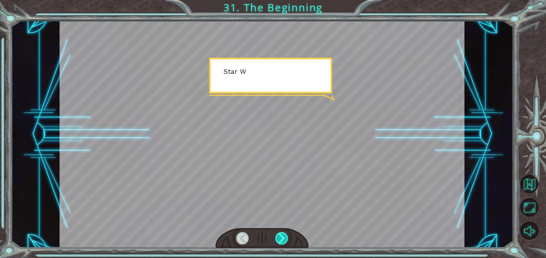
click at [280, 238] on div at bounding box center [281, 239] width 13 height 12
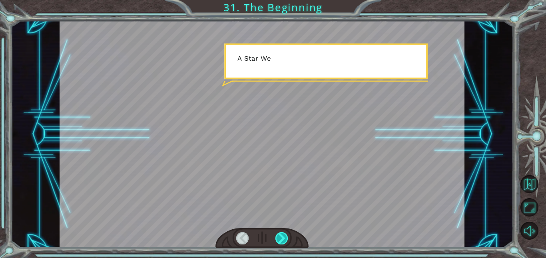
click at [280, 238] on div at bounding box center [281, 239] width 13 height 12
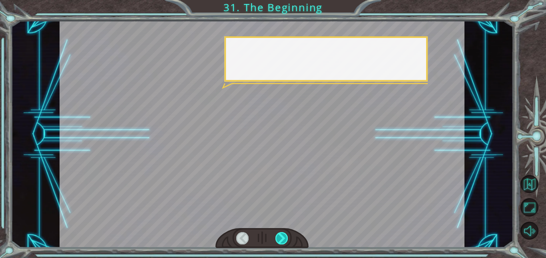
click at [280, 238] on div at bounding box center [281, 239] width 13 height 12
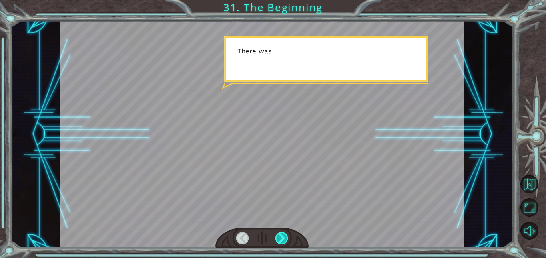
click at [280, 238] on div at bounding box center [281, 239] width 13 height 12
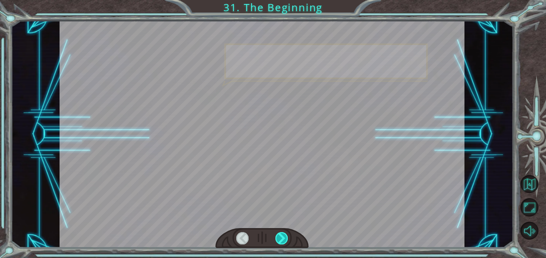
click at [280, 238] on div at bounding box center [281, 239] width 13 height 12
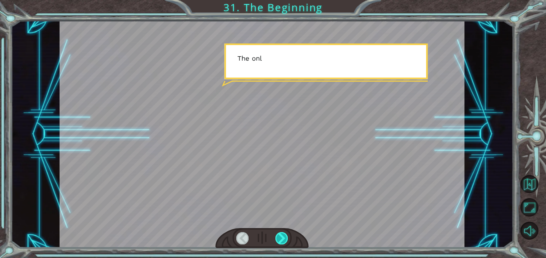
click at [280, 238] on div at bounding box center [281, 239] width 13 height 12
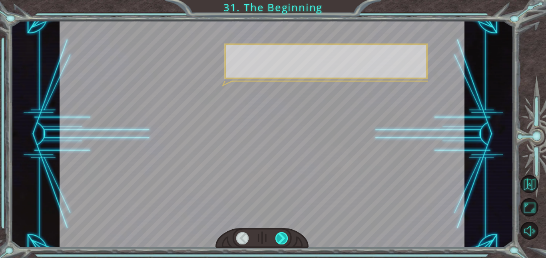
click at [280, 238] on div at bounding box center [281, 239] width 13 height 12
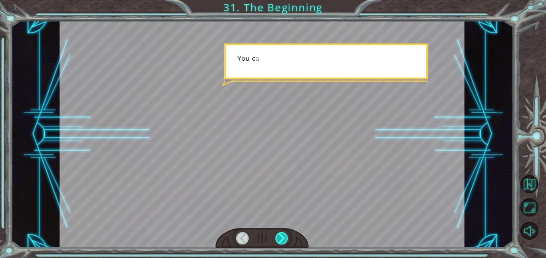
click at [280, 238] on div at bounding box center [281, 239] width 13 height 12
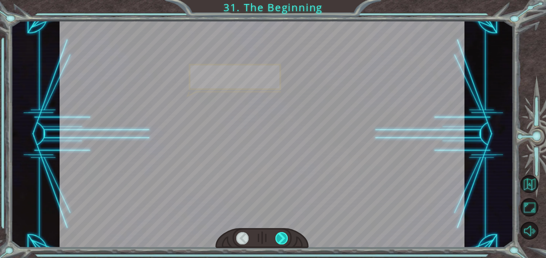
click at [280, 238] on div at bounding box center [281, 239] width 13 height 12
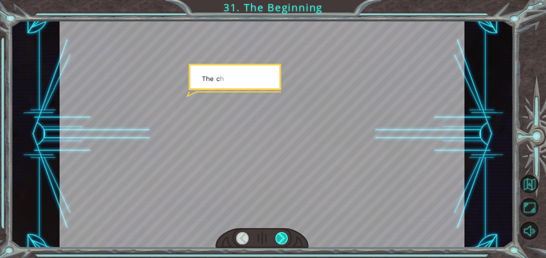
click at [280, 238] on div at bounding box center [281, 239] width 13 height 12
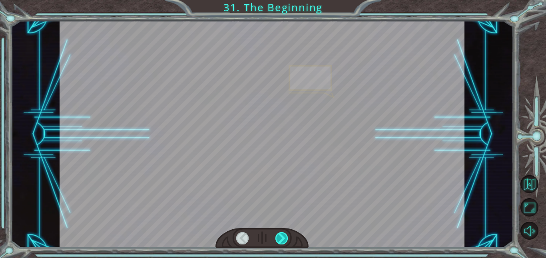
click at [280, 238] on div at bounding box center [281, 239] width 13 height 12
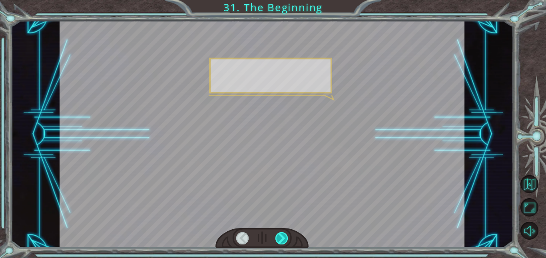
click at [280, 238] on div at bounding box center [281, 239] width 13 height 12
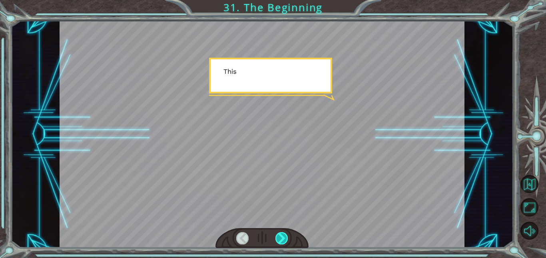
click at [280, 238] on div at bounding box center [281, 239] width 13 height 12
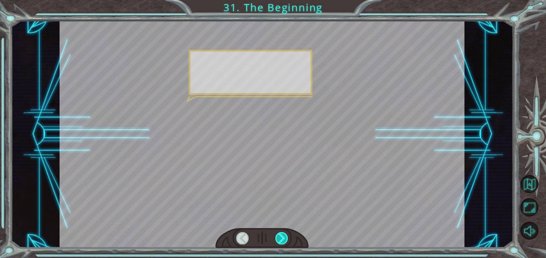
click at [280, 238] on div at bounding box center [281, 239] width 13 height 12
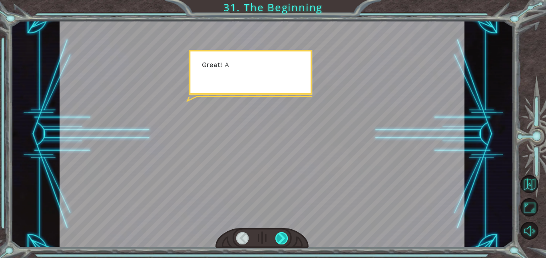
click at [280, 238] on div at bounding box center [281, 239] width 13 height 12
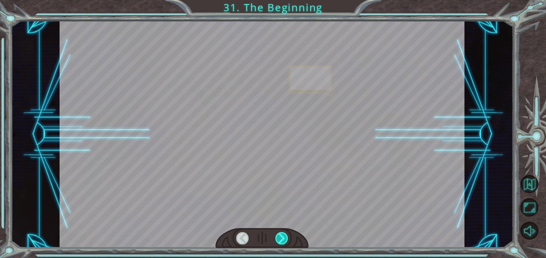
click at [280, 238] on div at bounding box center [281, 239] width 13 height 12
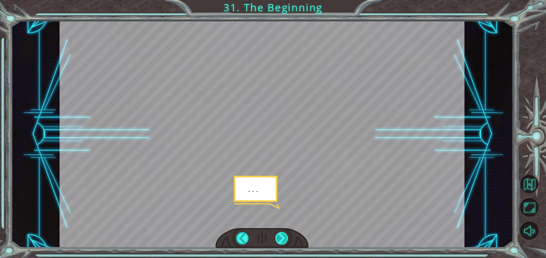
click at [280, 238] on div at bounding box center [281, 239] width 13 height 12
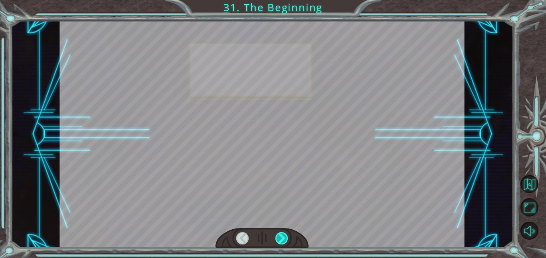
click at [280, 238] on div at bounding box center [281, 239] width 13 height 12
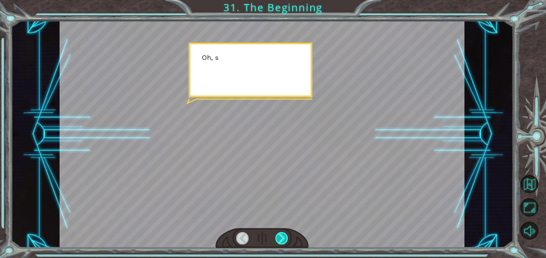
click at [280, 238] on div at bounding box center [281, 239] width 13 height 12
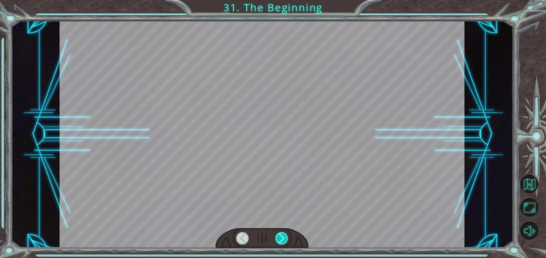
click at [280, 238] on div at bounding box center [281, 239] width 13 height 12
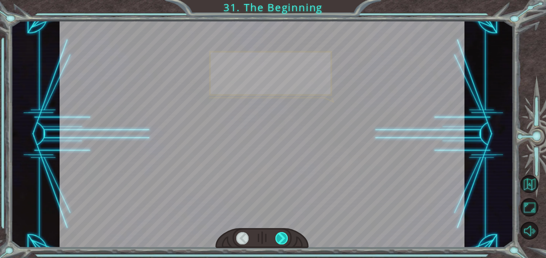
click at [280, 238] on div at bounding box center [281, 239] width 13 height 12
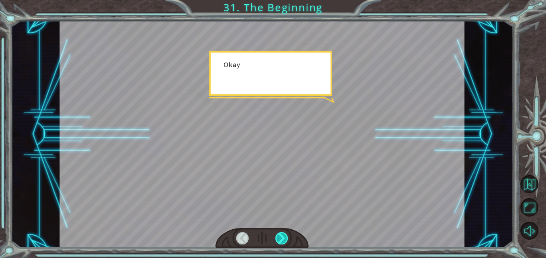
click at [280, 238] on div at bounding box center [281, 239] width 13 height 12
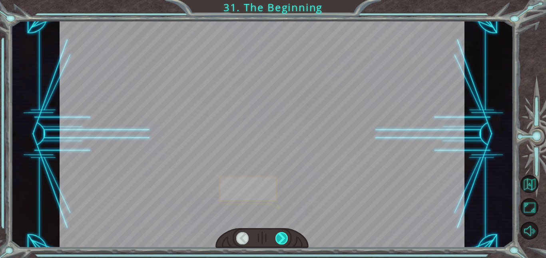
click at [280, 238] on div at bounding box center [281, 239] width 13 height 12
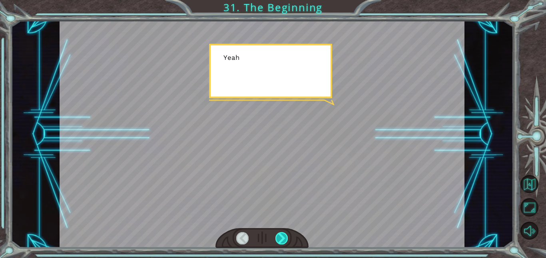
click at [280, 238] on div at bounding box center [281, 239] width 13 height 12
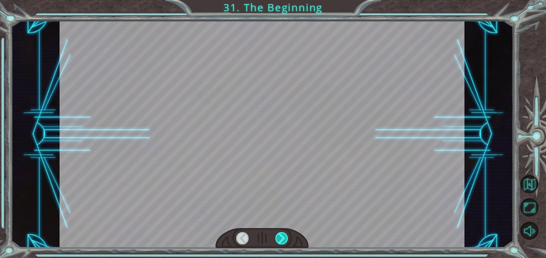
click at [280, 238] on div at bounding box center [281, 239] width 13 height 12
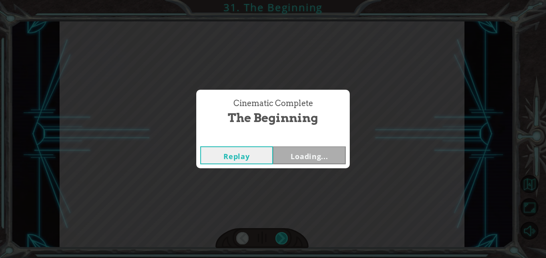
click at [280, 238] on div "Cinematic Complete The Beginning Replay Loading..." at bounding box center [273, 129] width 546 height 258
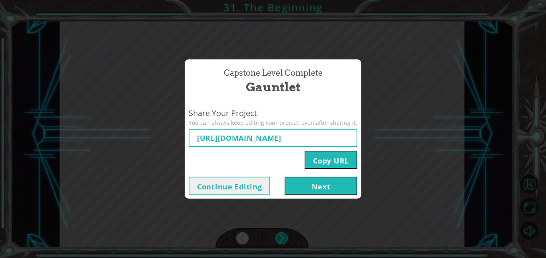
type input "[URL][DOMAIN_NAME]"
click at [280, 238] on div "Capstone Level Complete Gauntlet Share Your Project You can always keep editing…" at bounding box center [273, 129] width 546 height 258
click at [300, 191] on button "Next" at bounding box center [320, 186] width 73 height 18
